Goal: Information Seeking & Learning: Learn about a topic

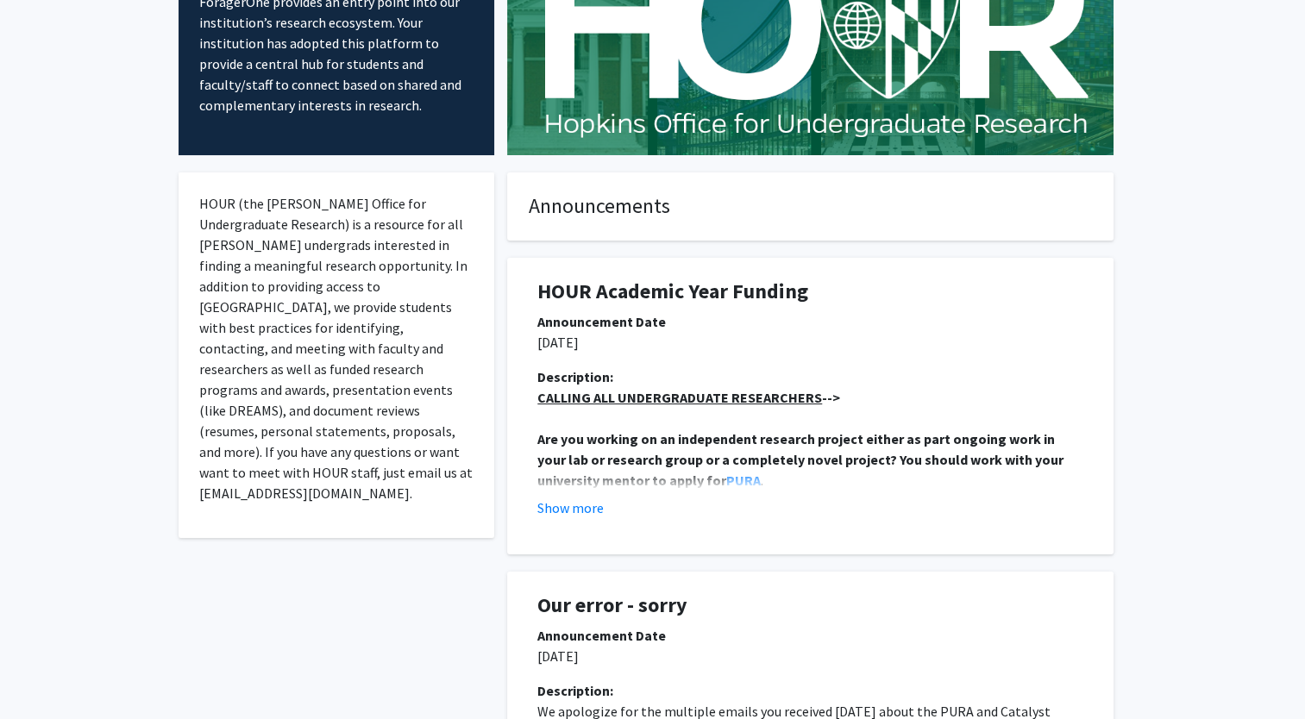
scroll to position [173, 0]
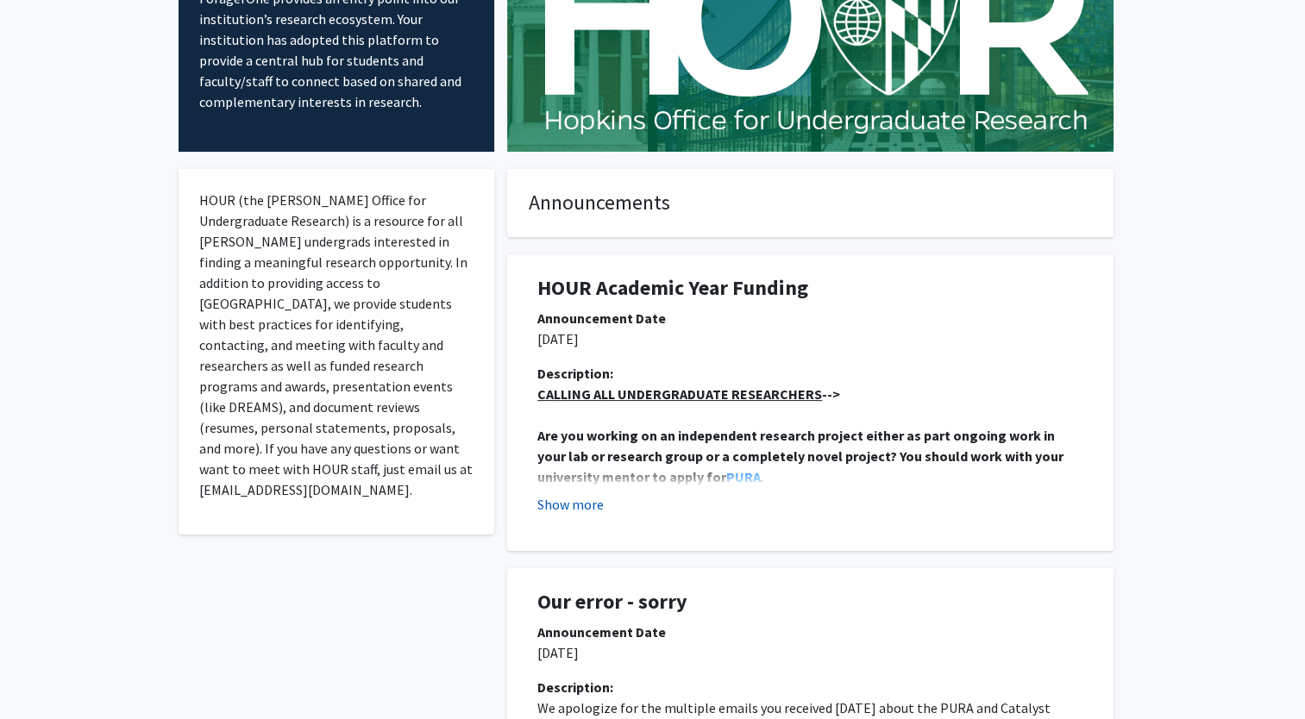
click at [575, 512] on button "Show more" at bounding box center [570, 504] width 66 height 21
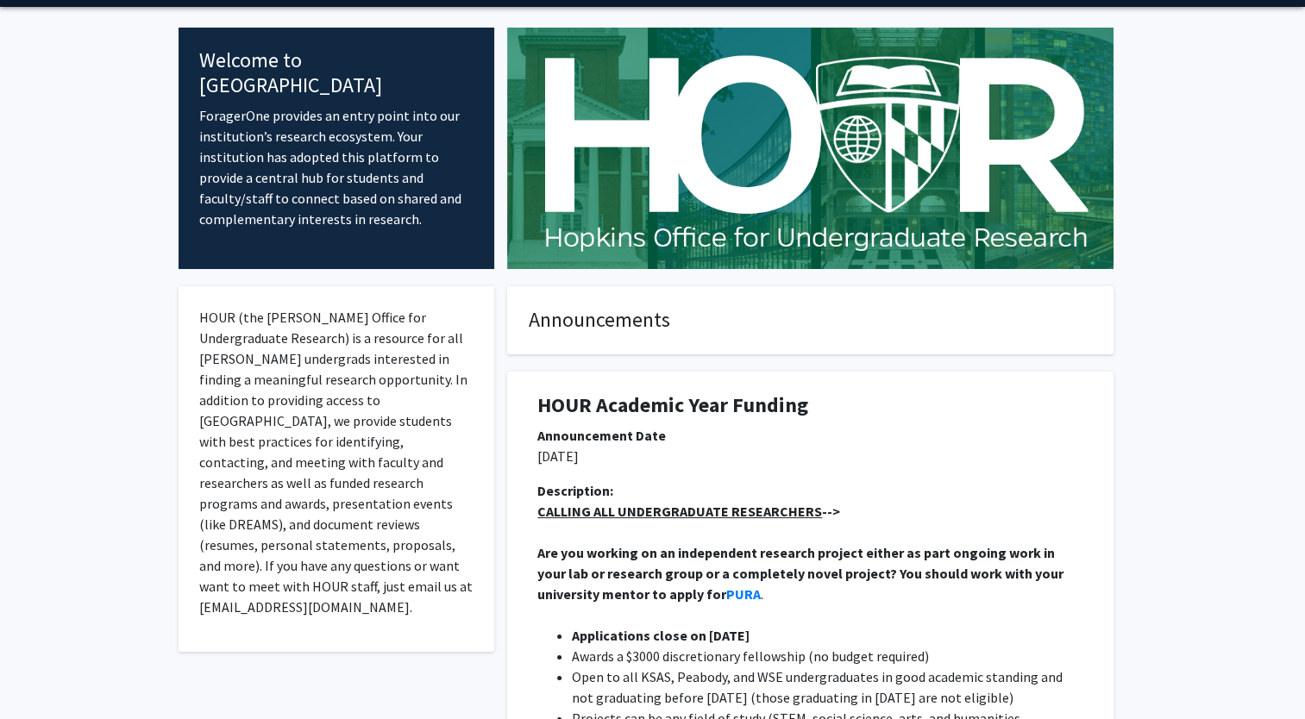
scroll to position [0, 0]
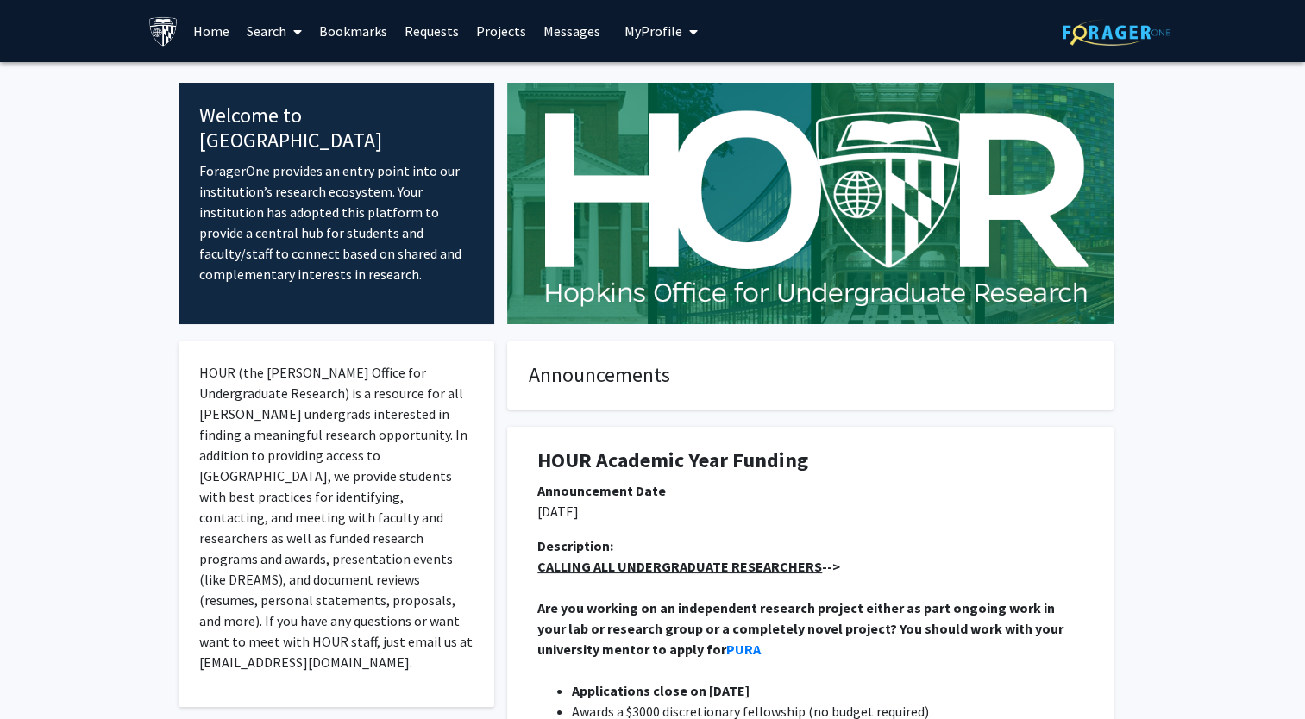
click at [280, 33] on link "Search" at bounding box center [274, 31] width 72 height 60
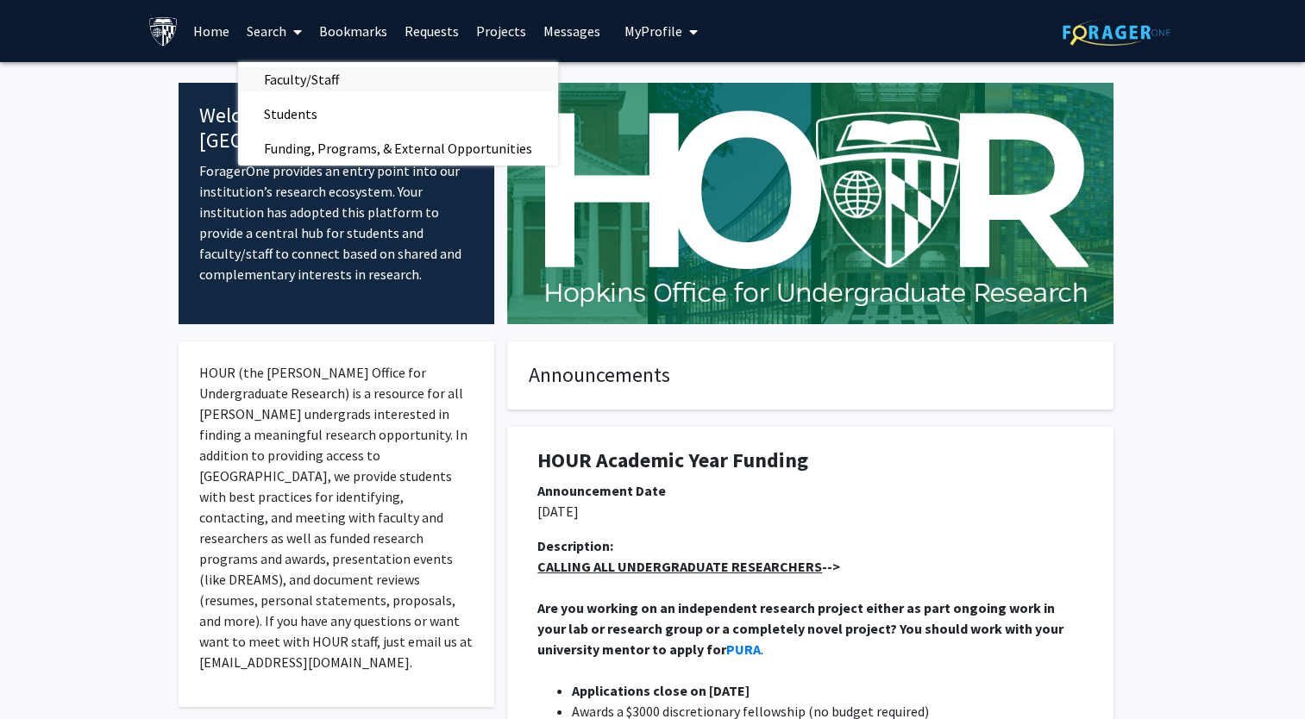
click at [307, 85] on span "Faculty/Staff" at bounding box center [301, 79] width 127 height 35
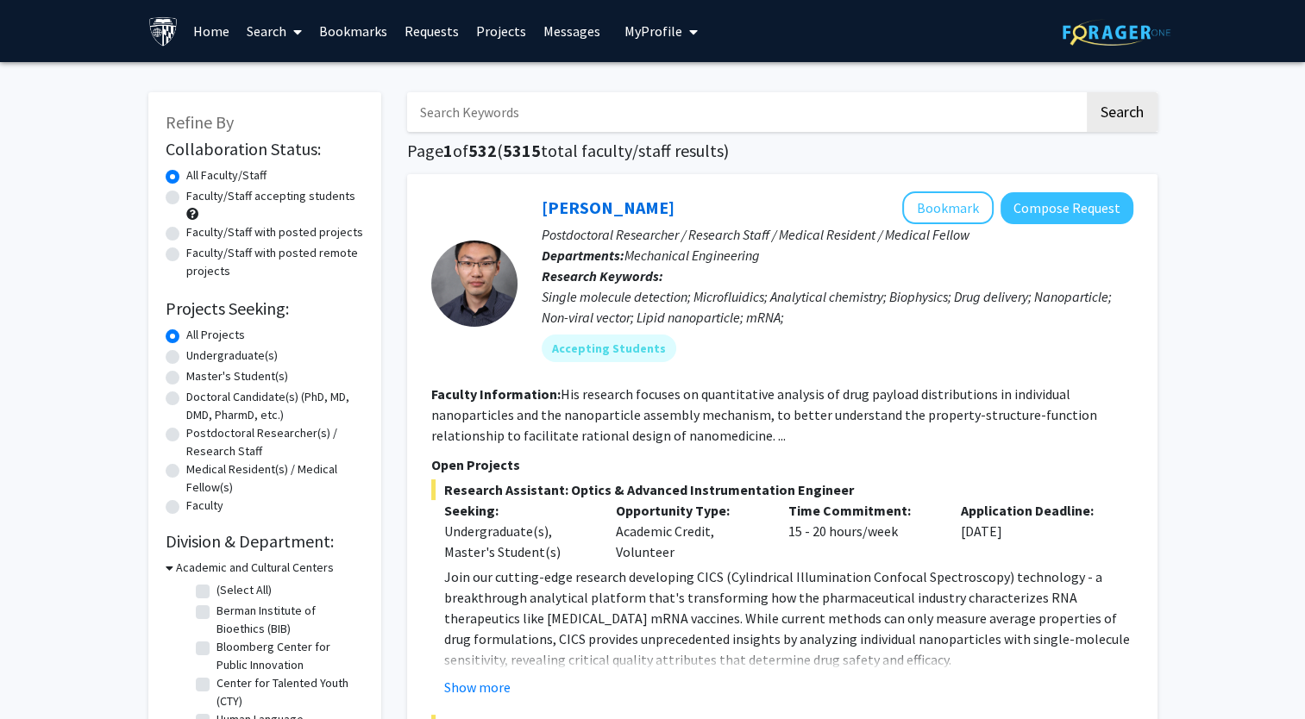
click at [186, 378] on label "Master's Student(s)" at bounding box center [237, 377] width 102 height 18
click at [186, 378] on input "Master's Student(s)" at bounding box center [191, 373] width 11 height 11
radio input "true"
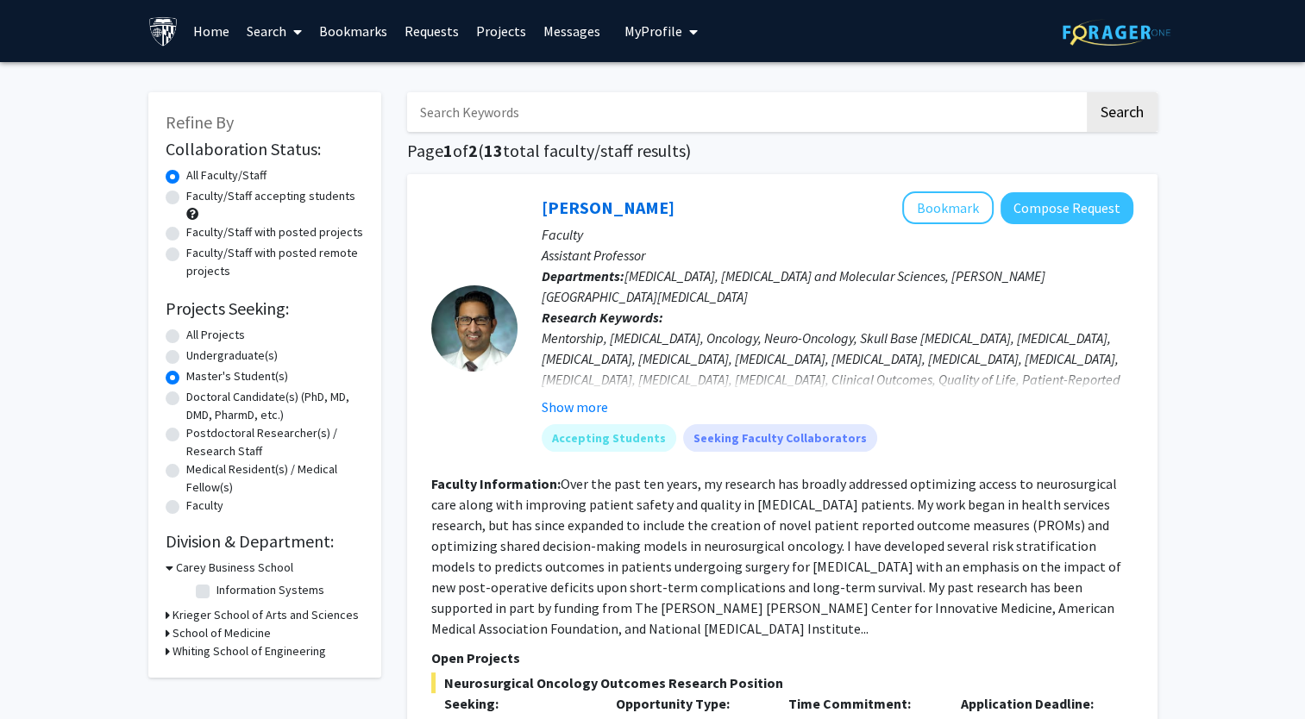
click at [168, 611] on icon at bounding box center [168, 615] width 4 height 18
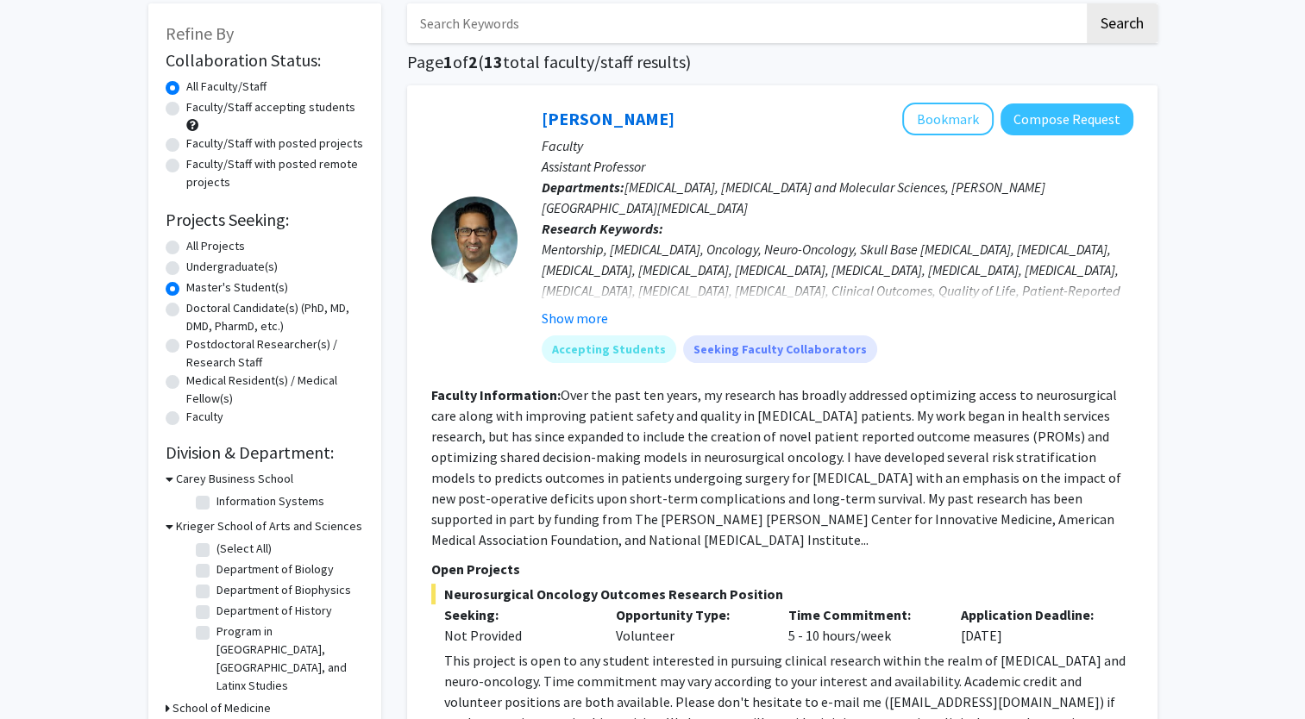
scroll to position [93, 0]
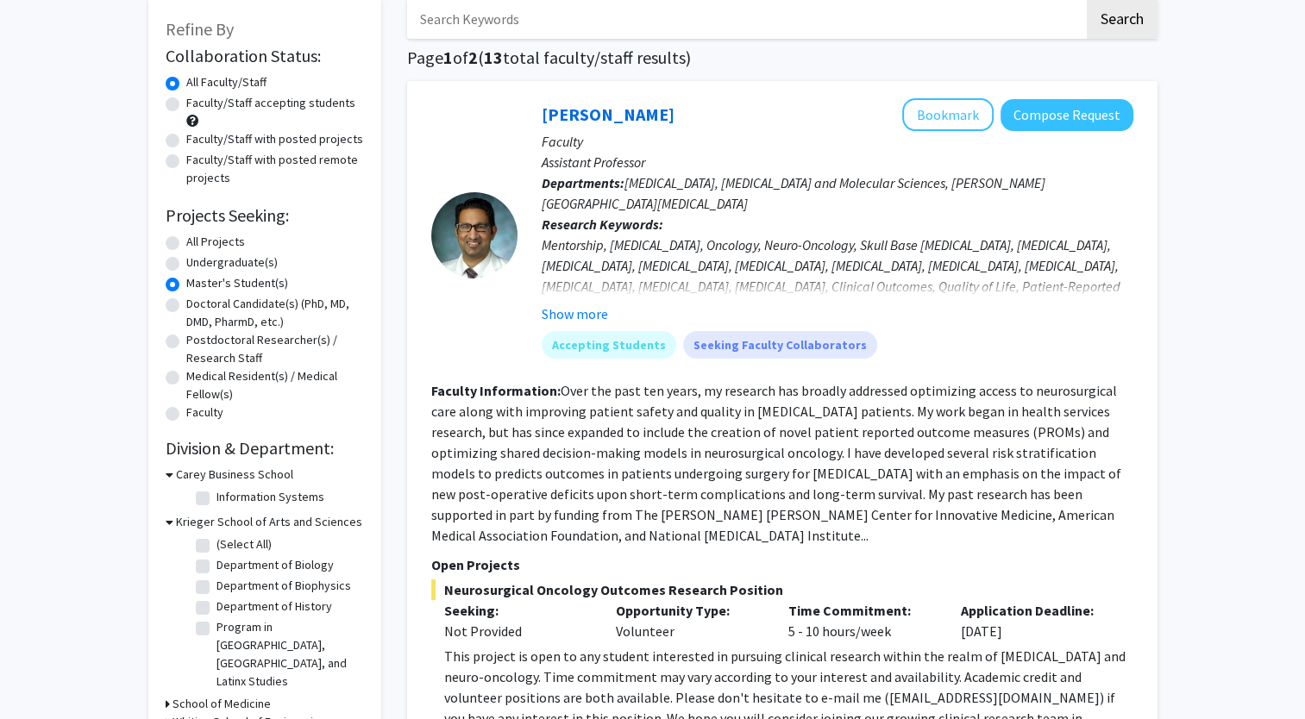
click at [217, 565] on label "Department of Biology" at bounding box center [275, 565] width 117 height 18
click at [217, 565] on input "Department of Biology" at bounding box center [222, 561] width 11 height 11
checkbox input "true"
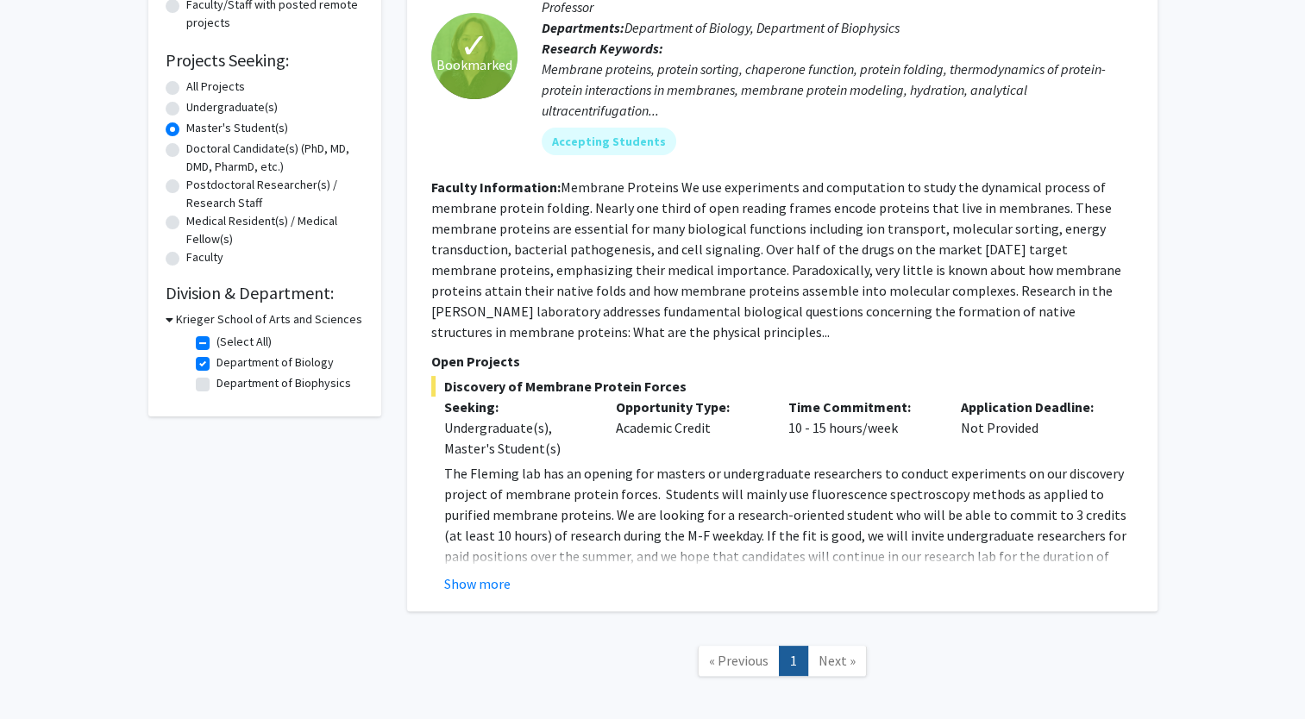
scroll to position [292, 0]
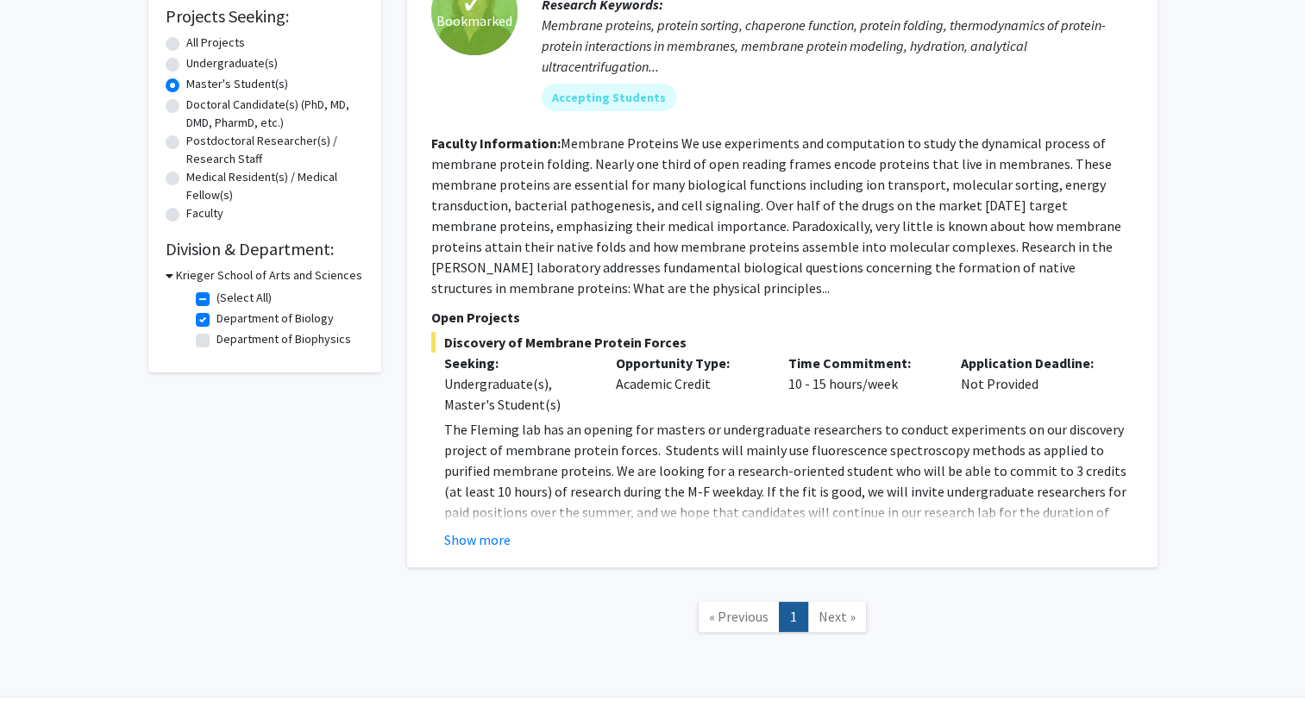
click at [841, 626] on link "Next »" at bounding box center [837, 617] width 60 height 30
click at [474, 532] on button "Show more" at bounding box center [477, 540] width 66 height 21
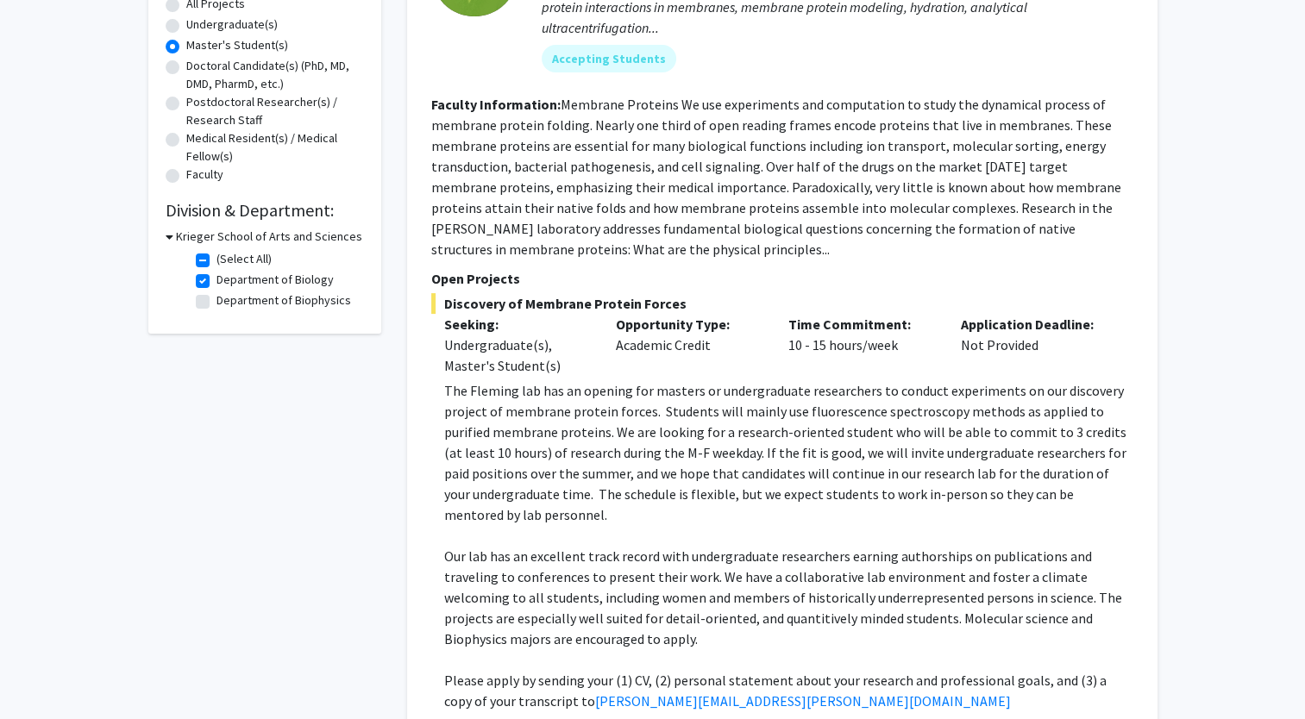
scroll to position [334, 0]
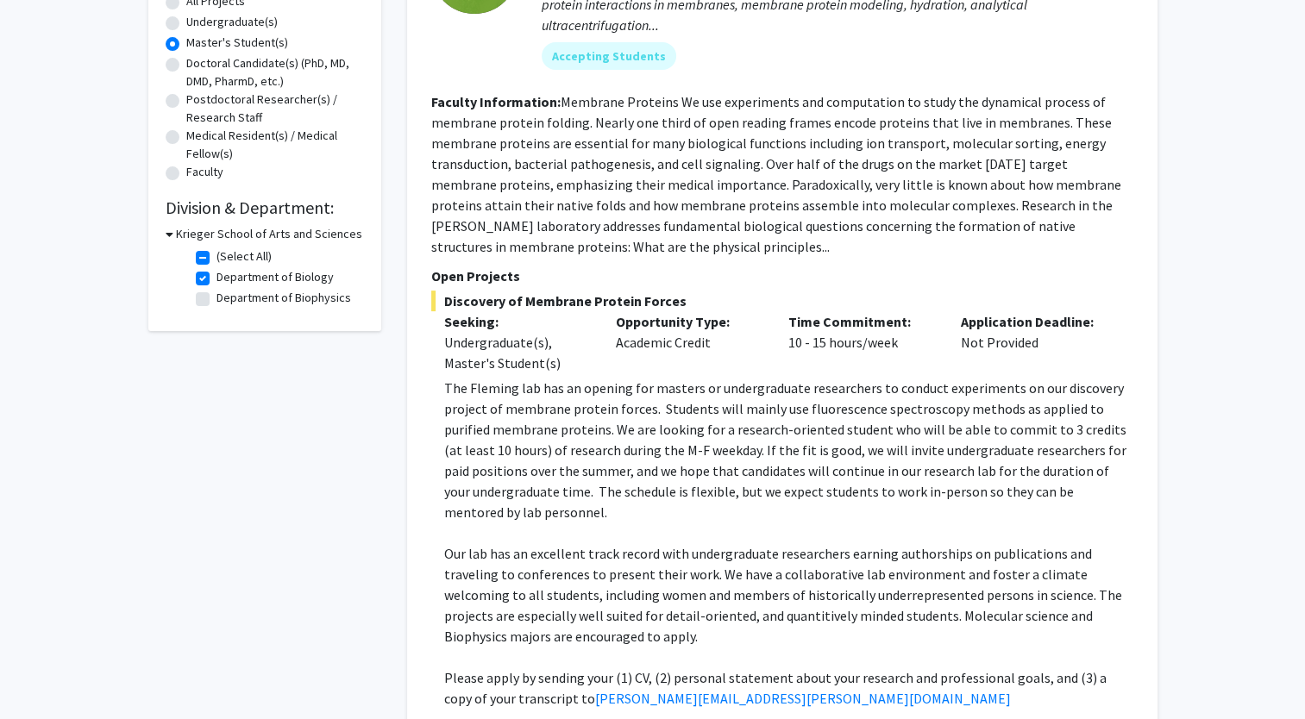
click at [583, 250] on fg-read-more "Membrane Proteins We use experiments and computation to study the dynamical pro…" at bounding box center [776, 174] width 690 height 162
click at [619, 250] on section "Faculty Information: Membrane Proteins We use experiments and computation to st…" at bounding box center [782, 174] width 702 height 166
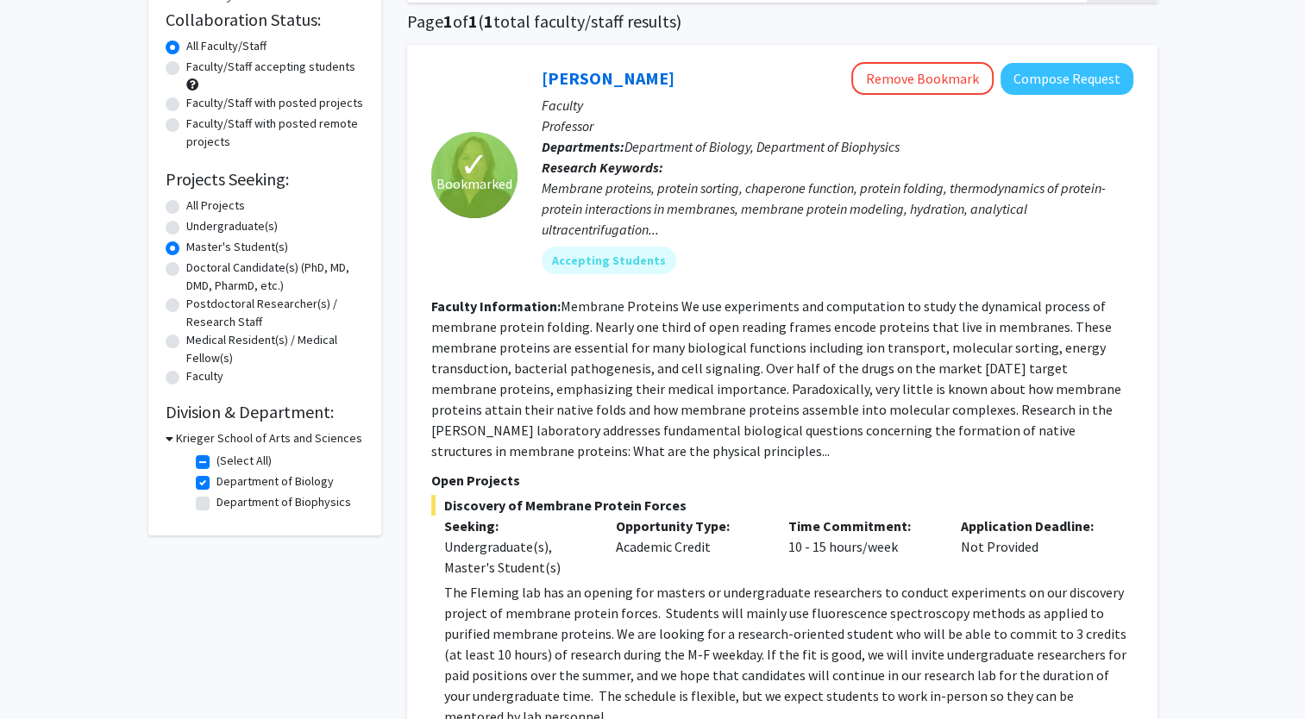
scroll to position [129, 0]
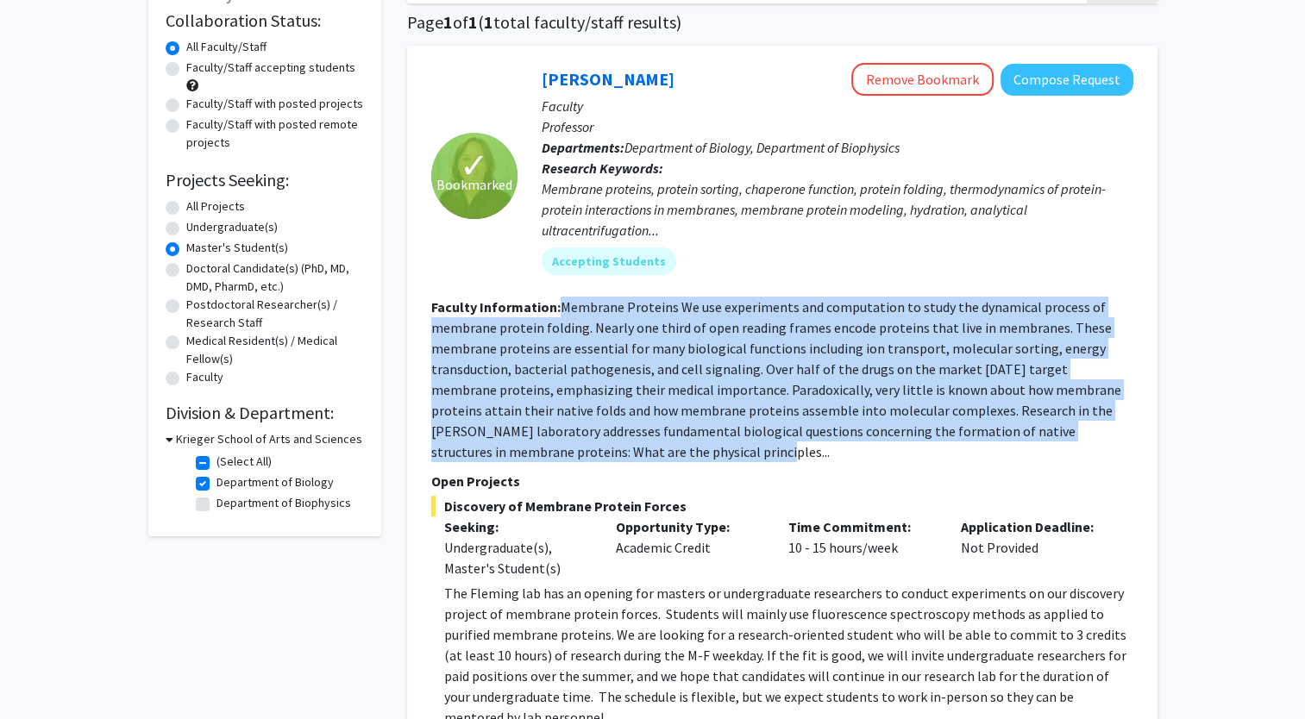
drag, startPoint x: 556, startPoint y: 302, endPoint x: 666, endPoint y: 443, distance: 178.3
click at [666, 443] on section "Faculty Information: Membrane Proteins We use experiments and computation to st…" at bounding box center [782, 380] width 702 height 166
copy section "Membrane Proteins We use experiments and computation to study the dynamical pro…"
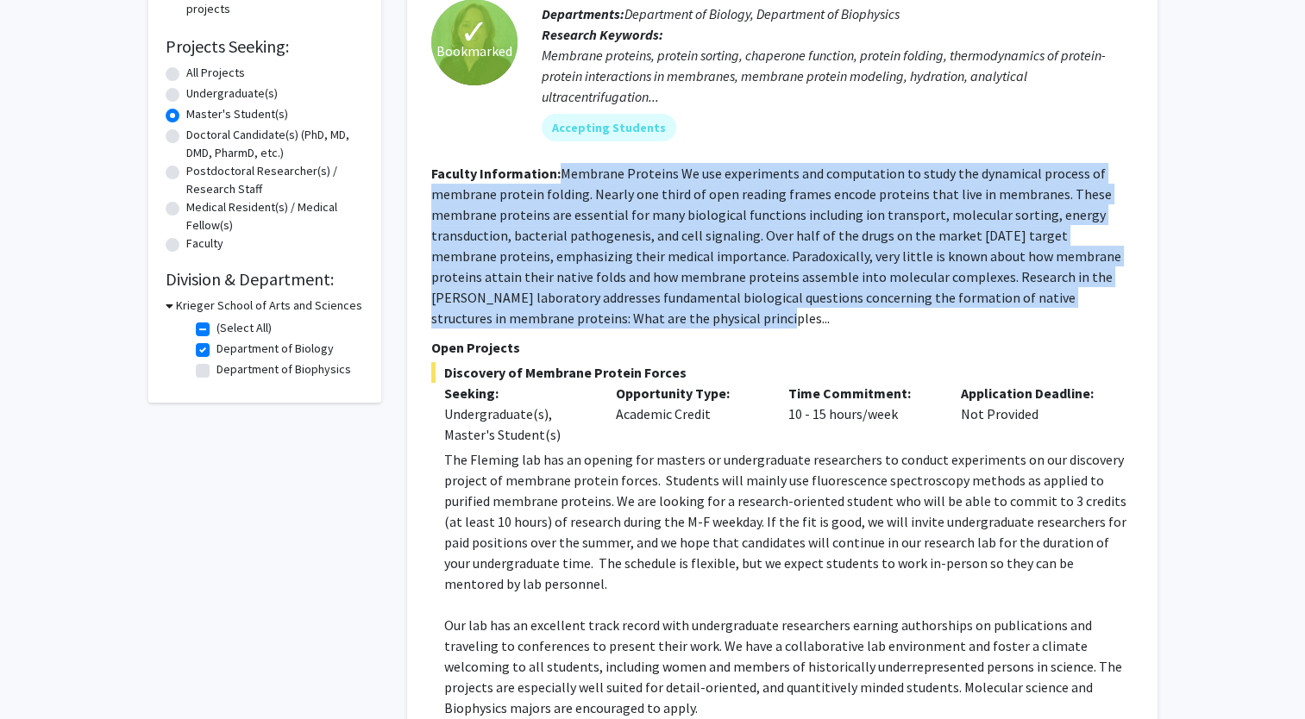
scroll to position [267, 0]
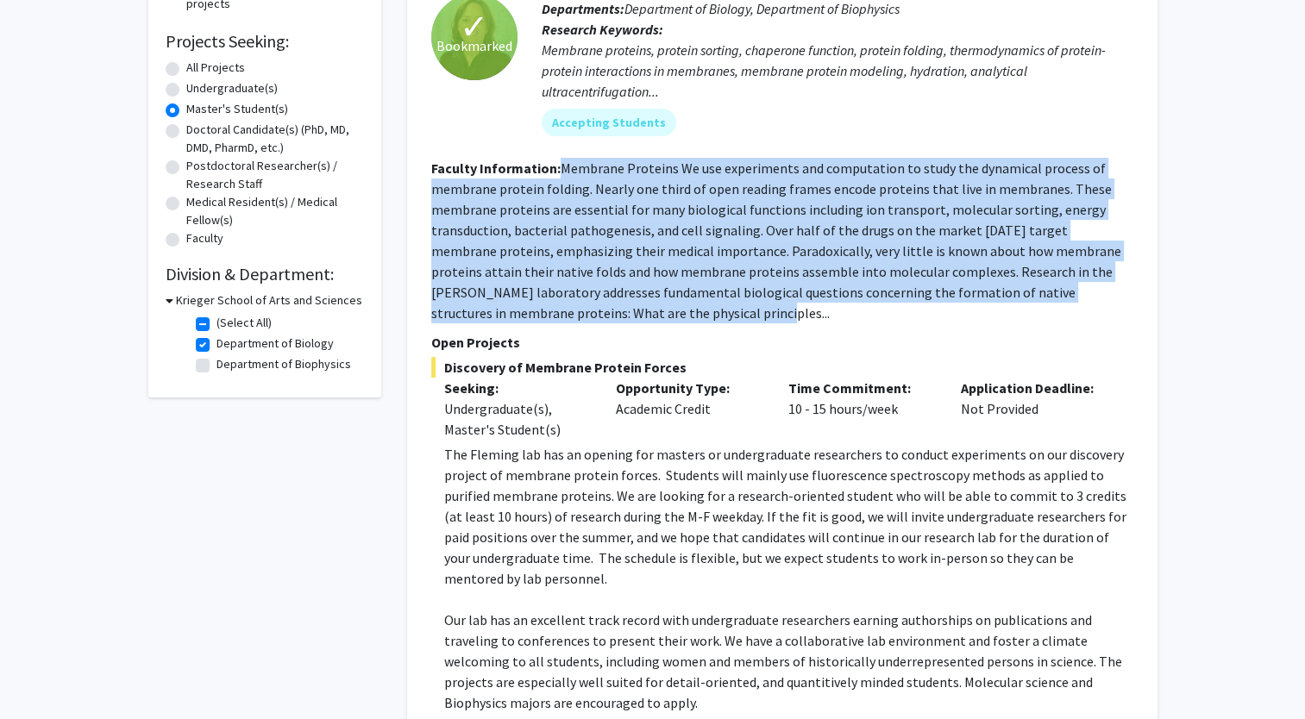
drag, startPoint x: 443, startPoint y: 369, endPoint x: 693, endPoint y: 368, distance: 249.3
click at [693, 368] on span "Discovery of Membrane Protein Forces" at bounding box center [782, 367] width 702 height 21
copy span "Discovery of Membrane Protein Forces"
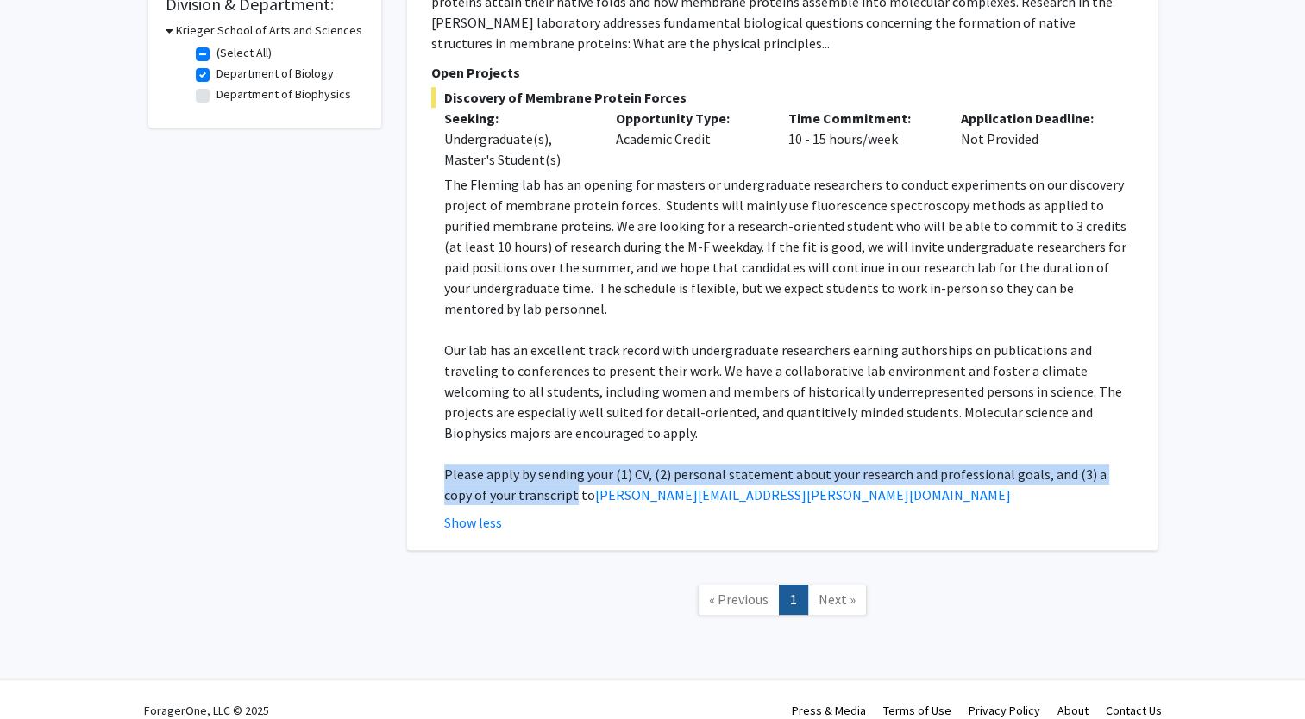
drag, startPoint x: 447, startPoint y: 455, endPoint x: 528, endPoint y: 471, distance: 82.7
click at [528, 471] on p "Please apply by sending your (1) CV, (2) personal statement about your research…" at bounding box center [788, 484] width 689 height 41
copy p "Please apply by sending your (1) CV, (2) personal statement about your research…"
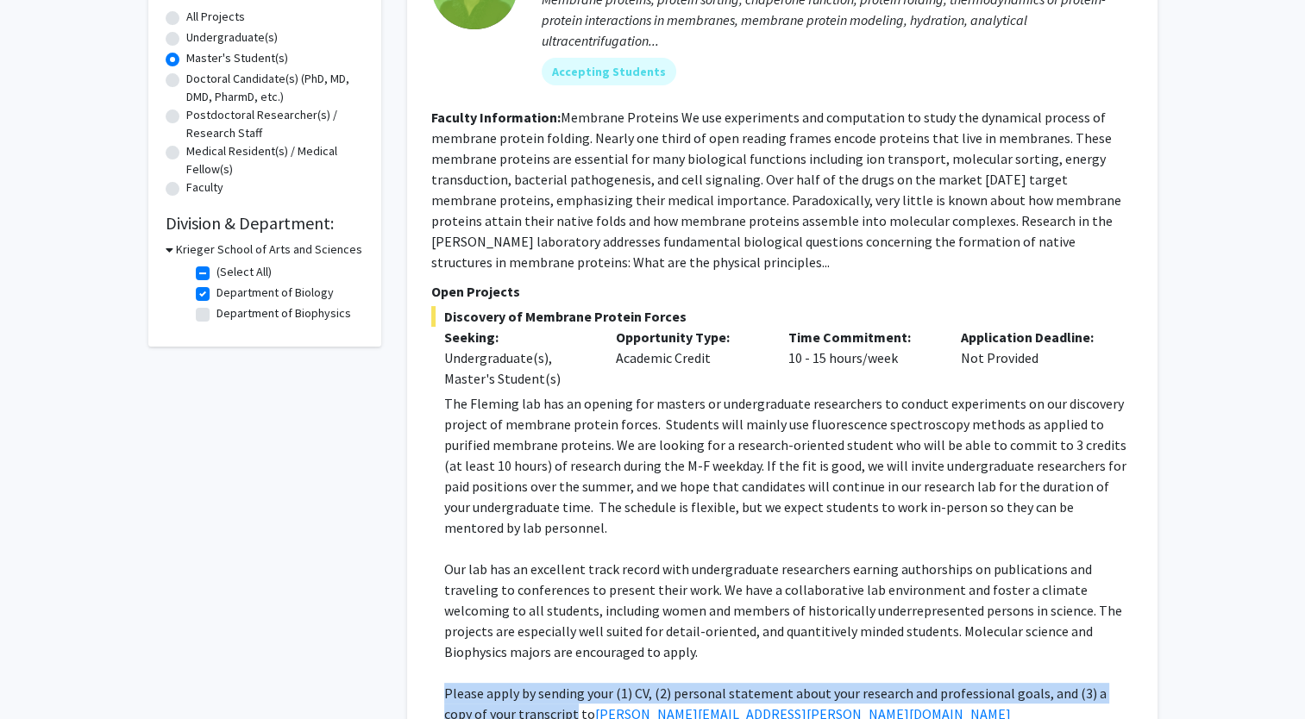
scroll to position [307, 0]
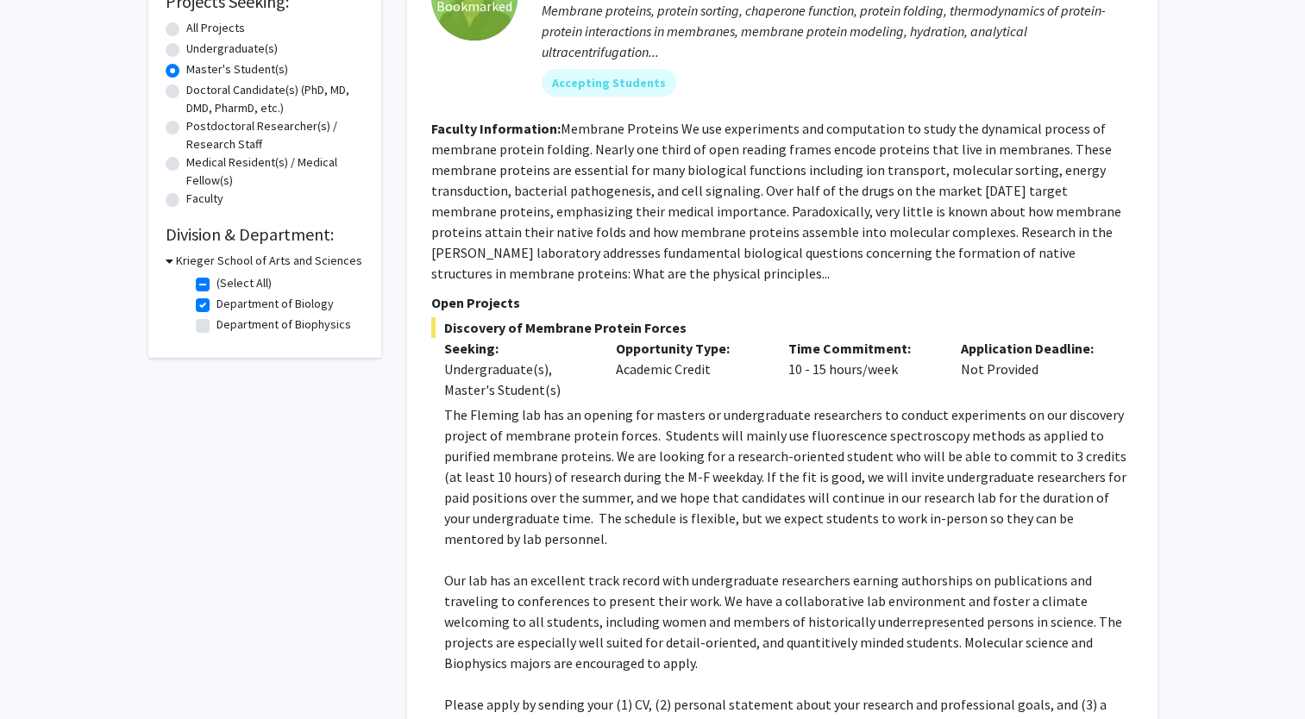
click at [210, 324] on fg-checkbox "Department of Biophysics Department of Biophysics" at bounding box center [278, 326] width 164 height 21
click at [217, 326] on label "Department of Biophysics" at bounding box center [284, 325] width 135 height 18
click at [217, 326] on input "Department of Biophysics" at bounding box center [222, 321] width 11 height 11
checkbox input "true"
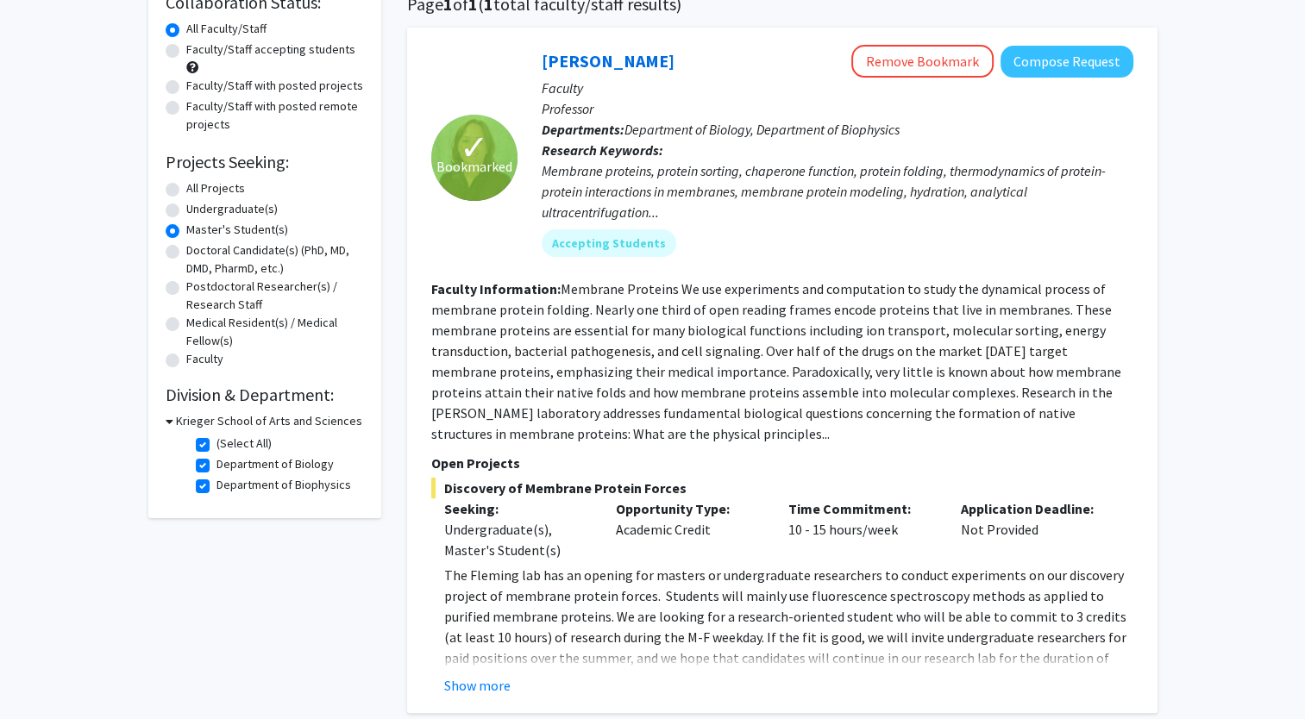
scroll to position [143, 0]
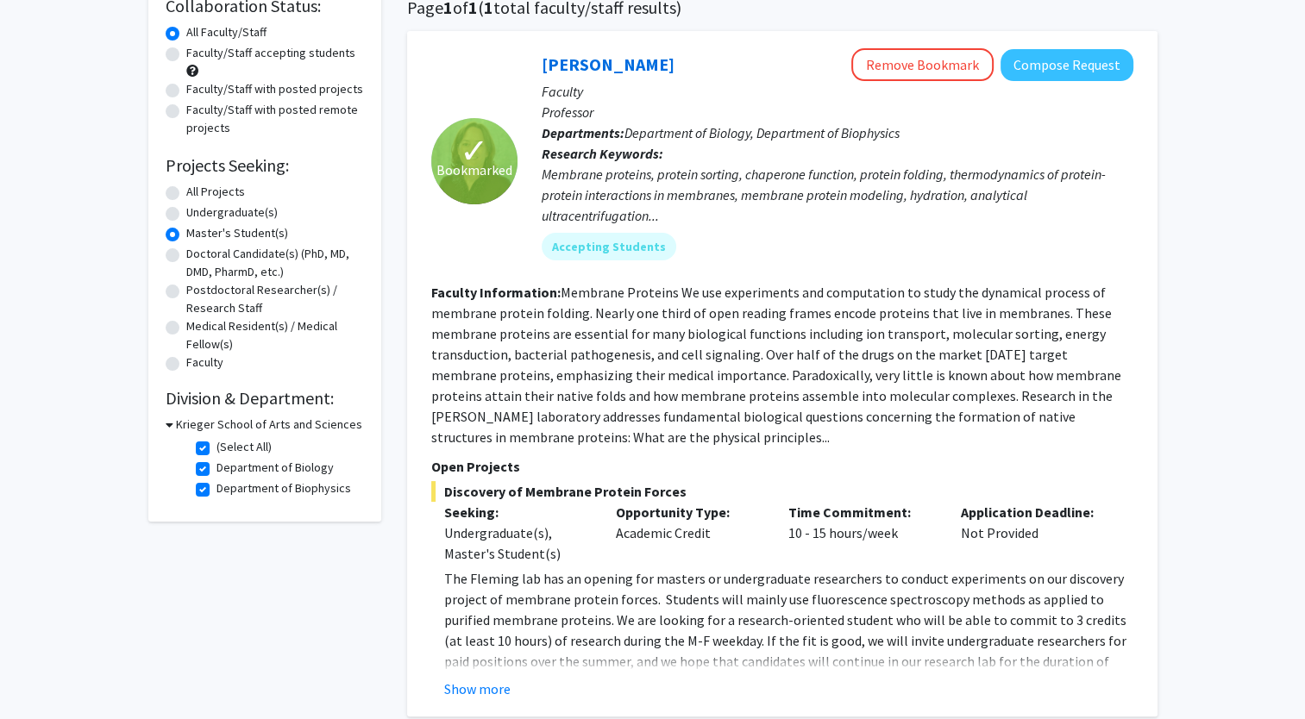
click at [186, 193] on label "All Projects" at bounding box center [215, 192] width 59 height 18
click at [186, 193] on input "All Projects" at bounding box center [191, 188] width 11 height 11
radio input "true"
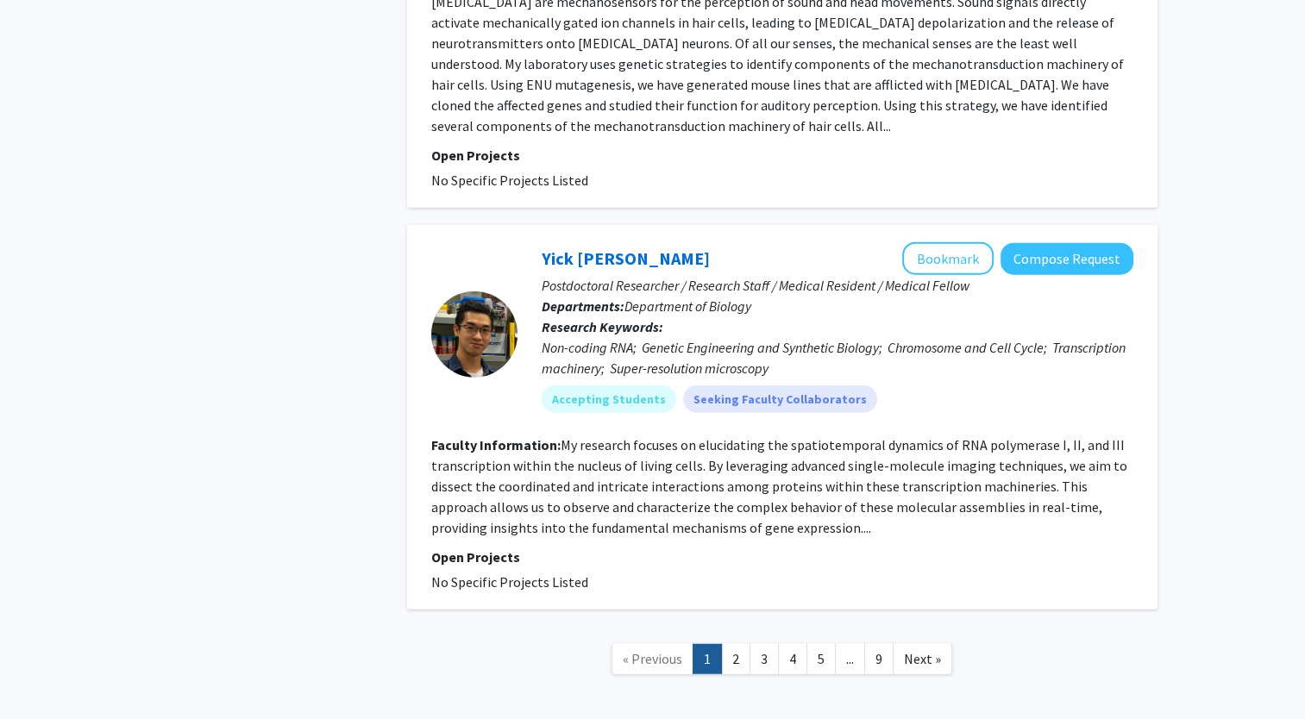
scroll to position [4330, 0]
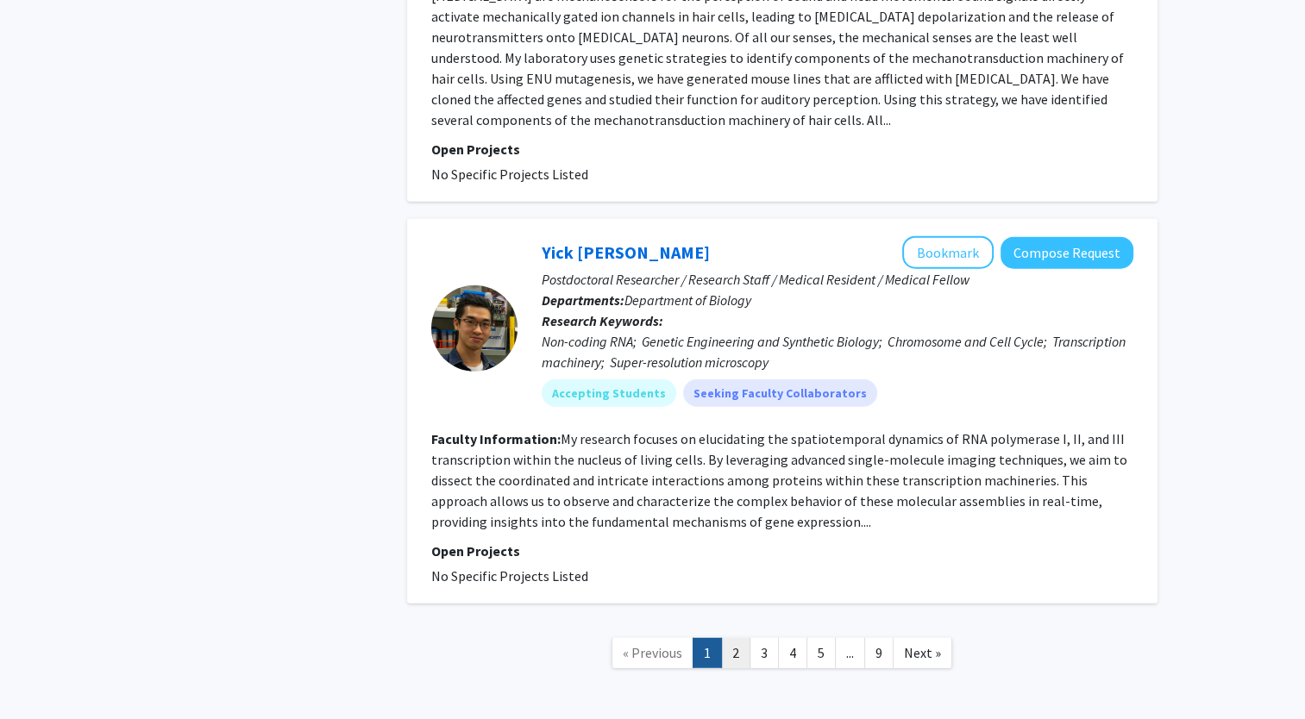
click at [743, 638] on link "2" at bounding box center [735, 653] width 29 height 30
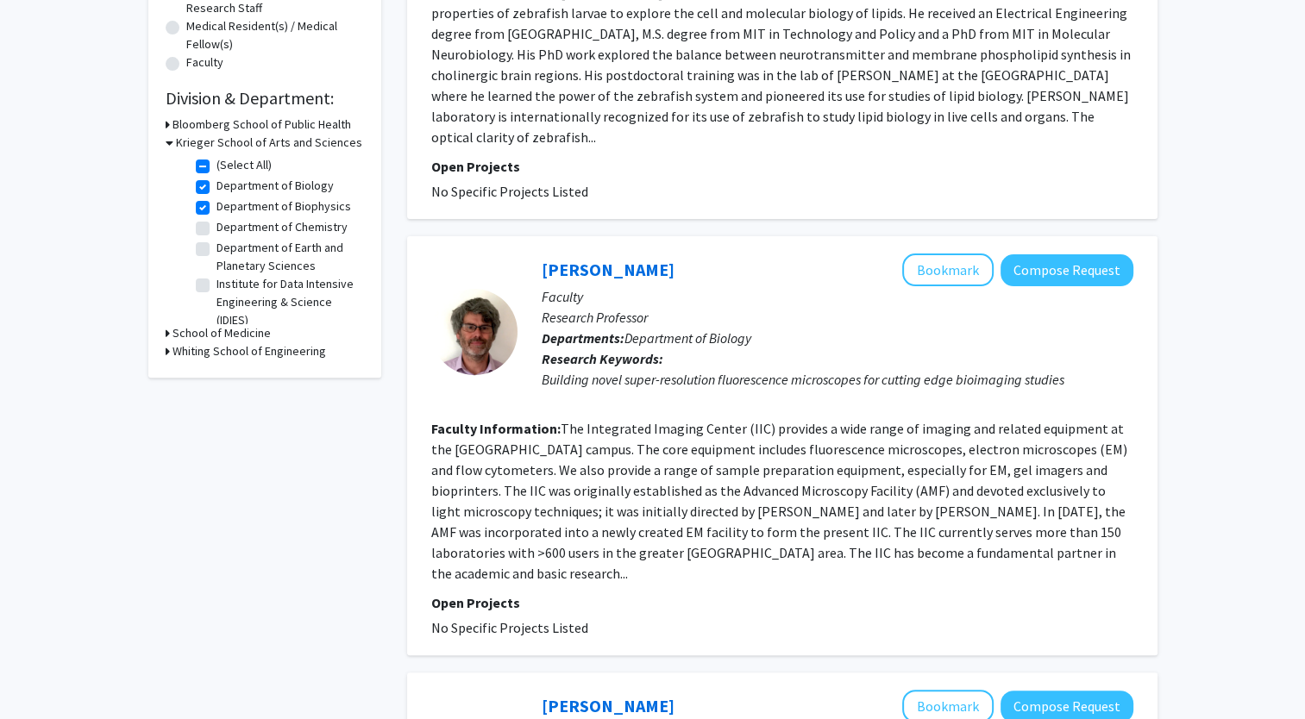
scroll to position [445, 0]
